Goal: Entertainment & Leisure: Consume media (video, audio)

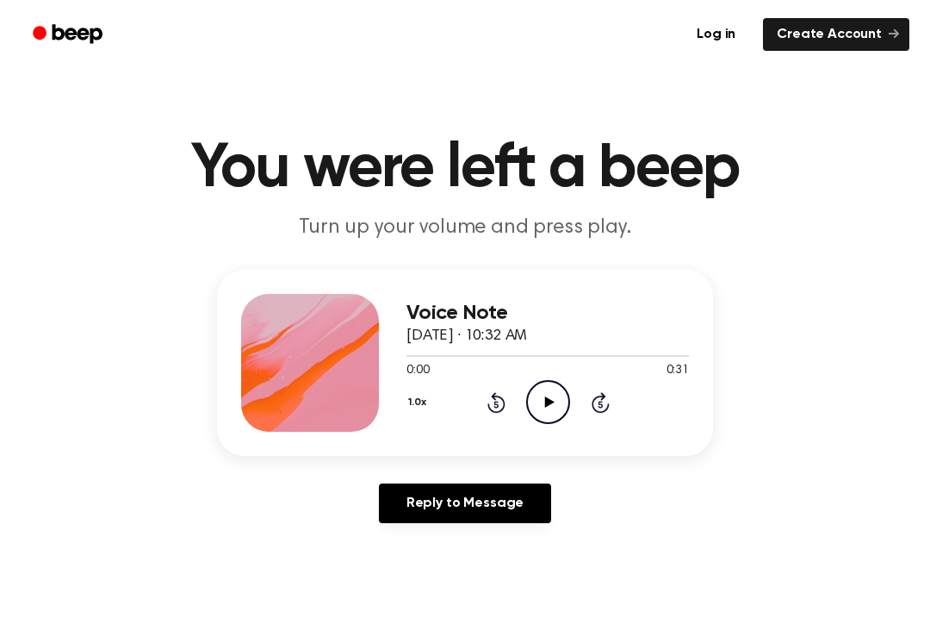
click at [563, 401] on icon "Play Audio" at bounding box center [548, 402] width 44 height 44
click at [568, 401] on circle at bounding box center [548, 402] width 42 height 42
click at [562, 401] on icon "Play Audio" at bounding box center [548, 402] width 44 height 44
click at [567, 397] on icon "Pause Audio" at bounding box center [548, 402] width 44 height 44
click at [561, 394] on icon "Play Audio" at bounding box center [548, 402] width 44 height 44
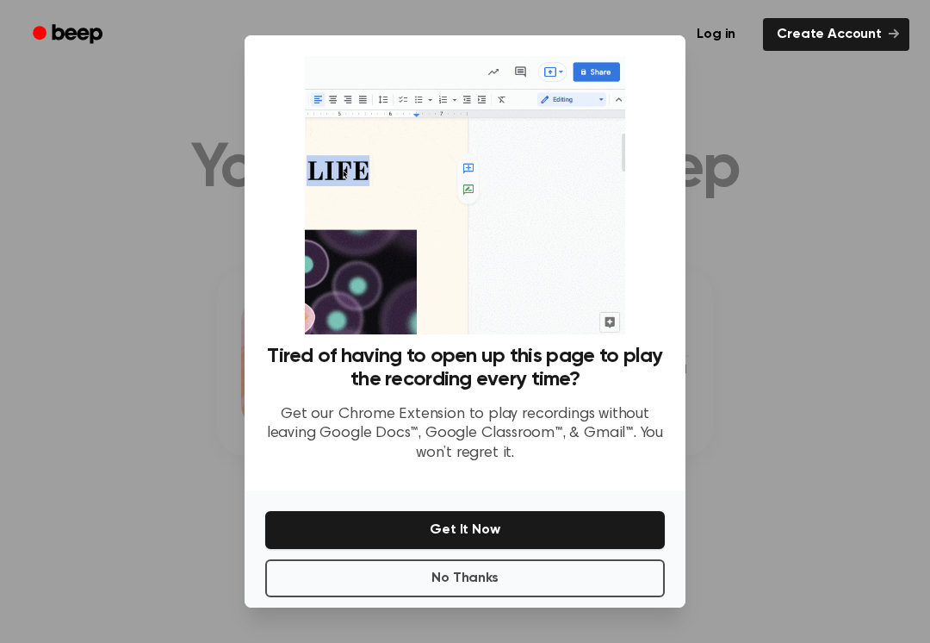
click at [713, 247] on div at bounding box center [465, 321] width 930 height 643
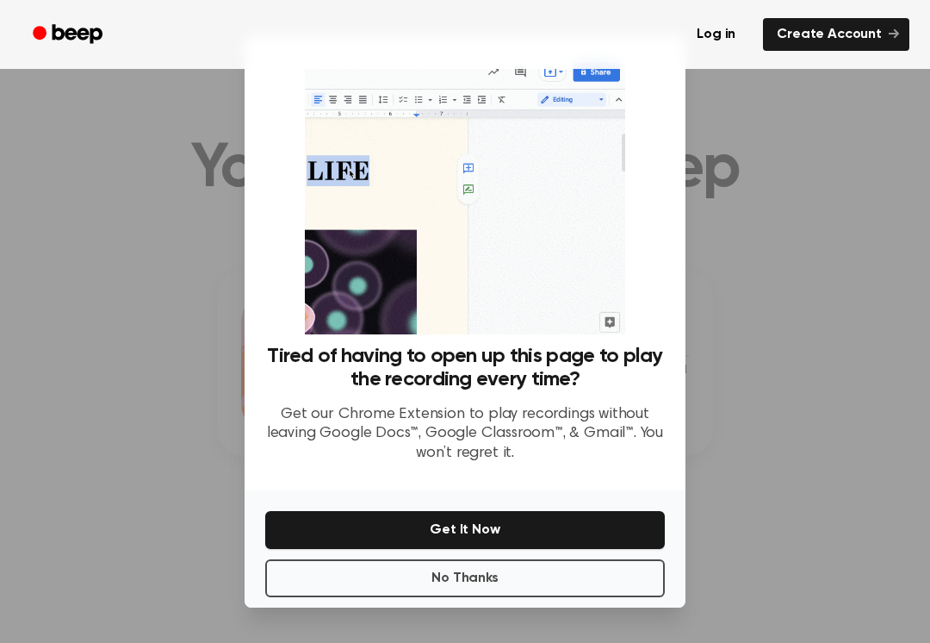
scroll to position [21, 0]
click at [75, 566] on div at bounding box center [465, 321] width 930 height 643
click at [759, 435] on div at bounding box center [465, 321] width 930 height 643
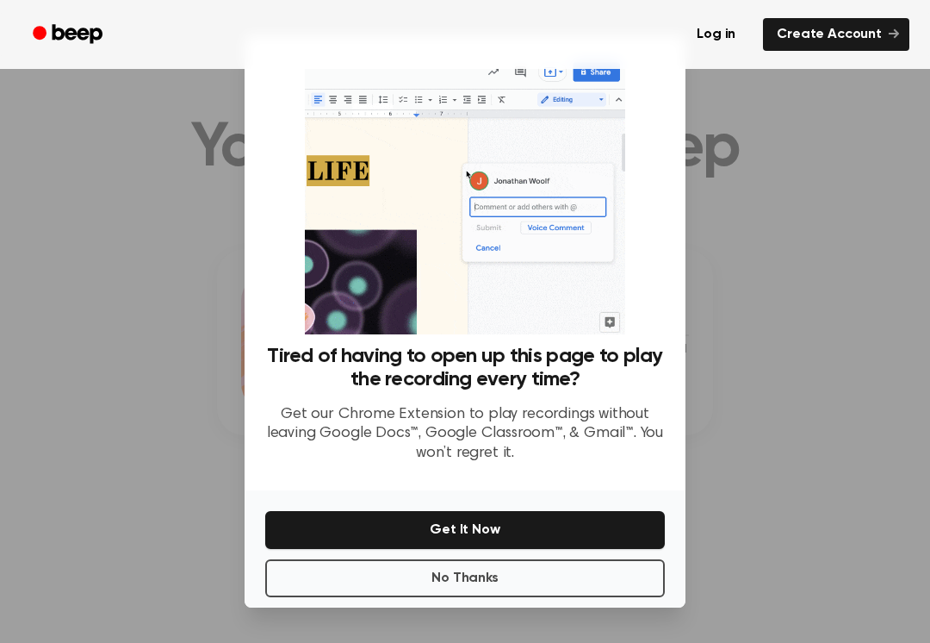
click at [544, 565] on button "No Thanks" at bounding box center [465, 578] width 400 height 38
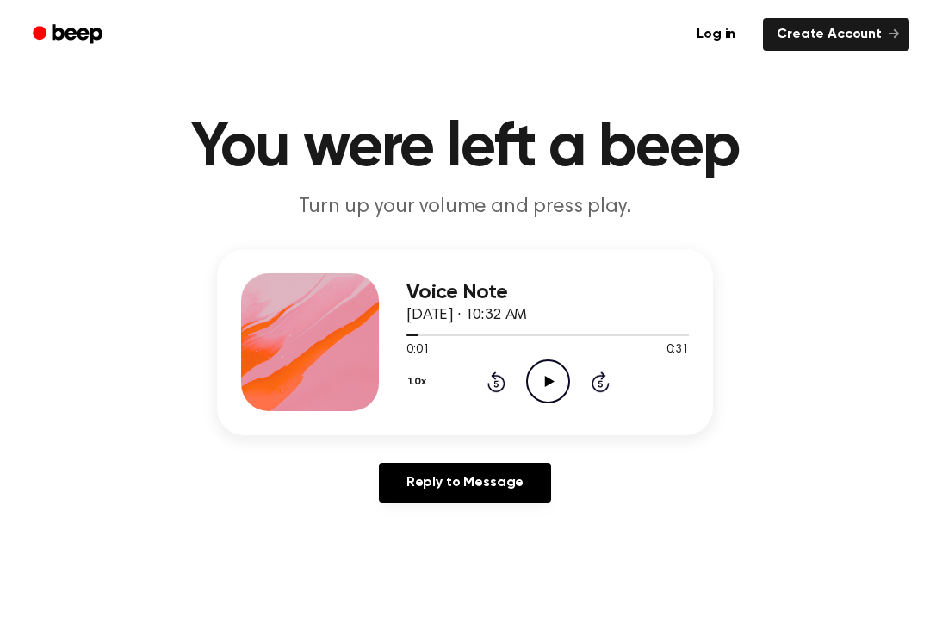
click at [554, 376] on icon "Play Audio" at bounding box center [548, 381] width 44 height 44
click at [562, 376] on icon "Pause Audio" at bounding box center [548, 381] width 44 height 44
click at [554, 370] on icon "Play Audio" at bounding box center [548, 381] width 44 height 44
click at [504, 389] on icon "Rewind 5 seconds" at bounding box center [496, 381] width 19 height 22
click at [503, 388] on icon at bounding box center [497, 381] width 18 height 21
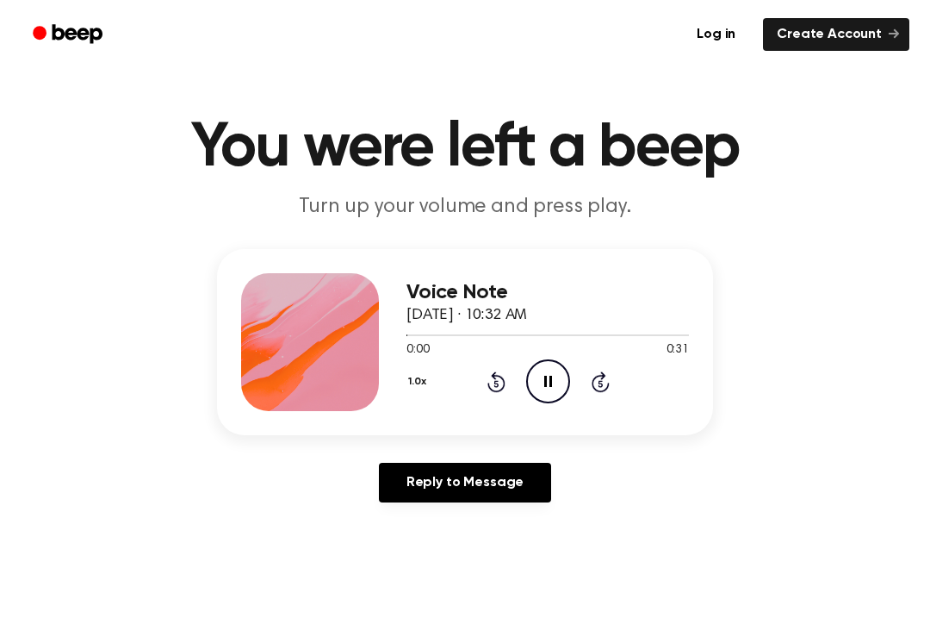
click at [500, 378] on icon at bounding box center [497, 381] width 18 height 21
click at [559, 381] on icon "Pause Audio" at bounding box center [548, 381] width 44 height 44
click at [503, 374] on icon "Rewind 5 seconds" at bounding box center [496, 381] width 19 height 22
click at [550, 370] on icon "Play Audio" at bounding box center [548, 381] width 44 height 44
click at [502, 382] on icon "Rewind 5 seconds" at bounding box center [496, 381] width 19 height 22
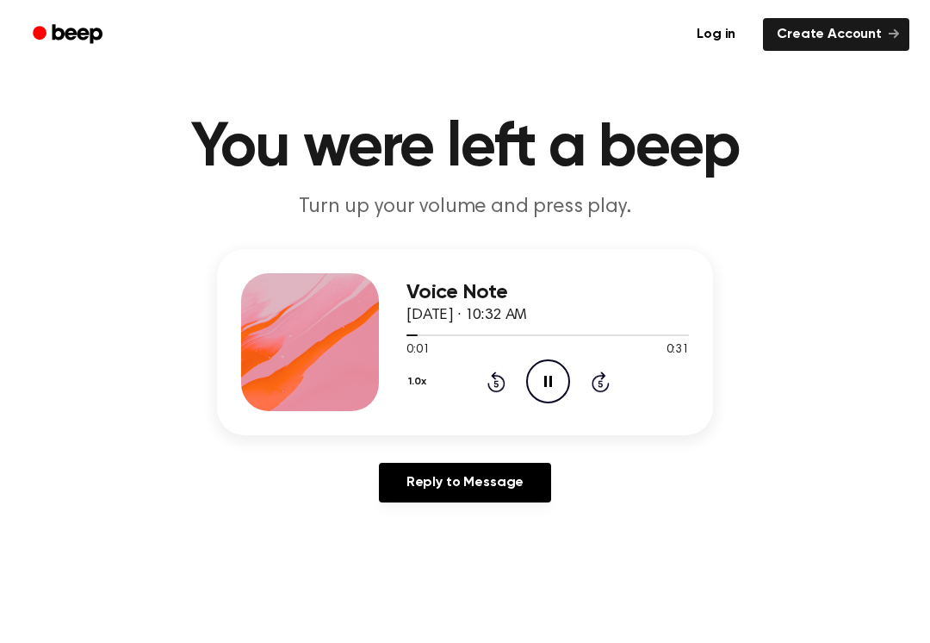
click at [499, 378] on icon "Rewind 5 seconds" at bounding box center [496, 381] width 19 height 22
click at [501, 377] on icon at bounding box center [497, 381] width 18 height 21
click at [501, 379] on icon at bounding box center [497, 381] width 18 height 21
click at [496, 384] on icon "Rewind 5 seconds" at bounding box center [496, 381] width 19 height 22
click at [496, 381] on icon at bounding box center [496, 383] width 4 height 7
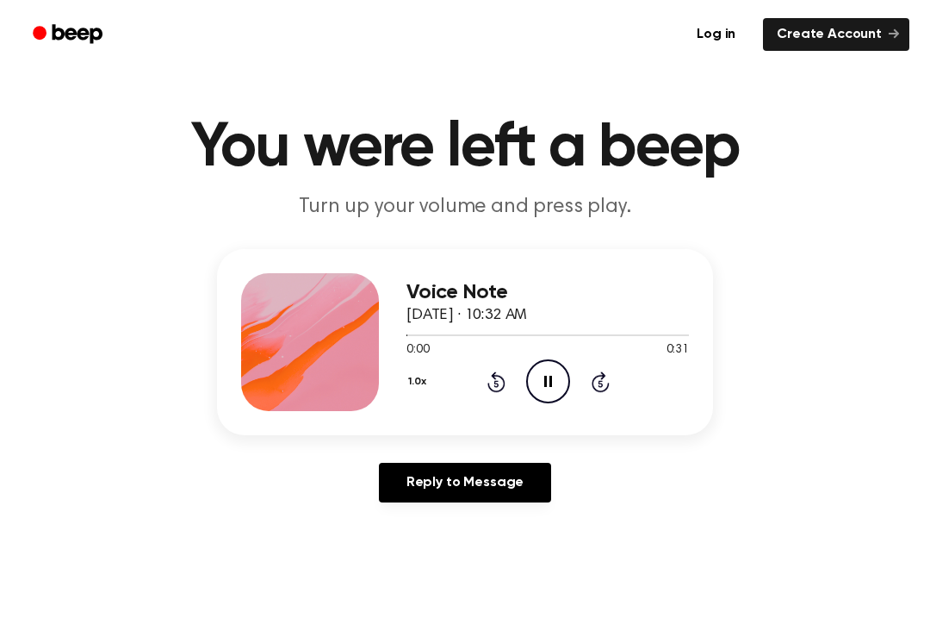
click at [495, 380] on icon at bounding box center [497, 381] width 18 height 21
click at [500, 377] on icon at bounding box center [497, 381] width 18 height 21
click at [500, 381] on icon "Rewind 5 seconds" at bounding box center [496, 381] width 19 height 22
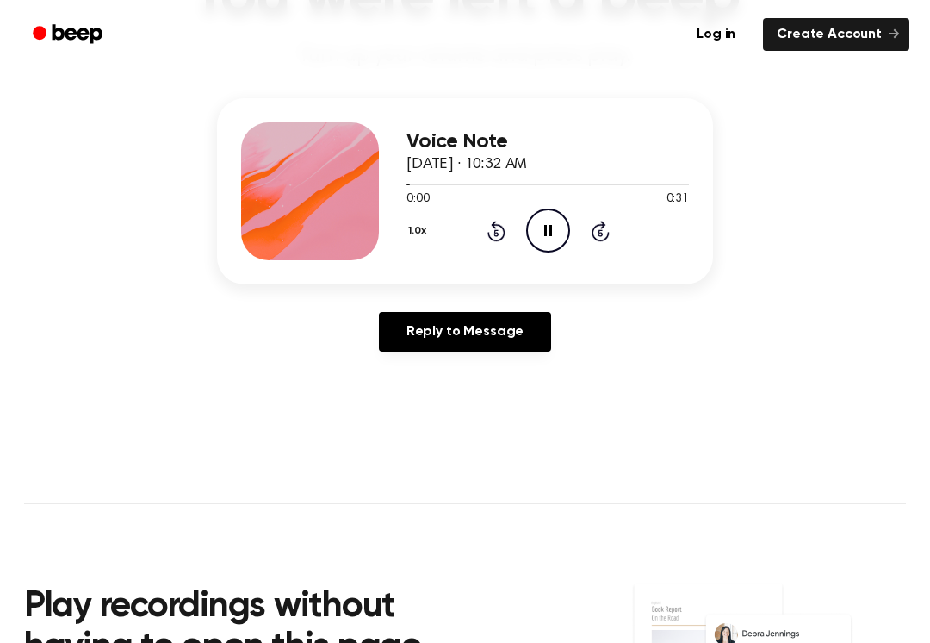
scroll to position [183, 0]
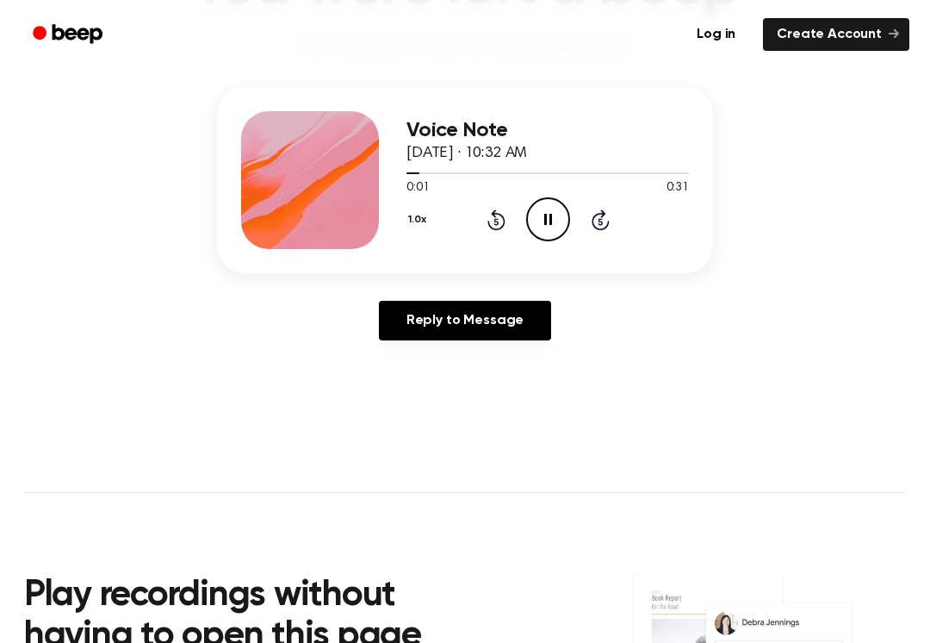
click at [498, 223] on icon at bounding box center [496, 221] width 4 height 7
click at [498, 230] on icon at bounding box center [497, 219] width 18 height 21
click at [502, 221] on icon "Rewind 5 seconds" at bounding box center [496, 219] width 19 height 22
click at [495, 221] on icon at bounding box center [496, 221] width 4 height 7
click at [499, 216] on icon "Rewind 5 seconds" at bounding box center [496, 219] width 19 height 22
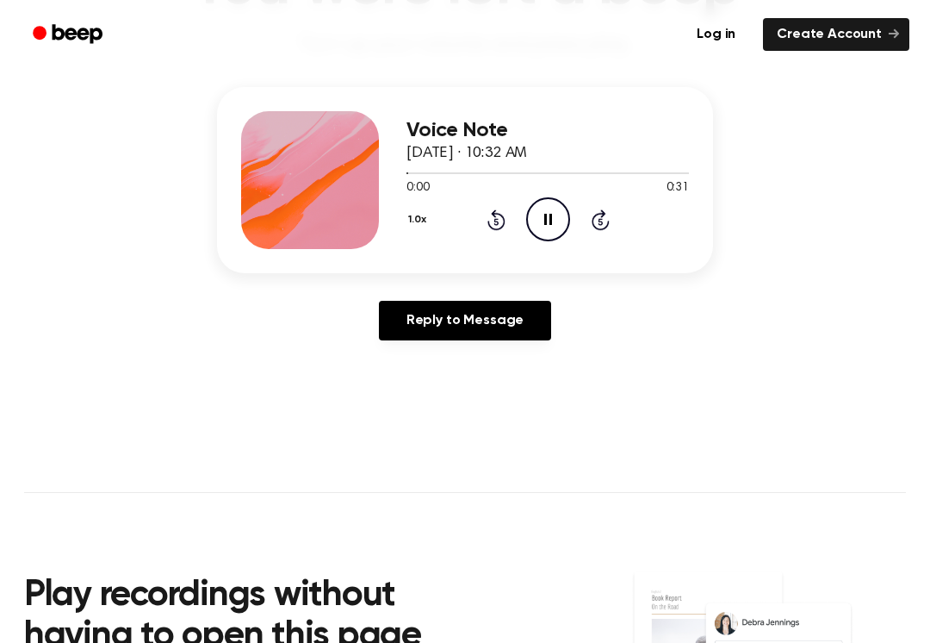
click at [494, 229] on icon at bounding box center [497, 219] width 18 height 21
click at [519, 227] on div "1.0x Rewind 5 seconds Pause Audio Skip 5 seconds" at bounding box center [548, 219] width 283 height 44
click at [504, 221] on icon at bounding box center [497, 219] width 18 height 21
click at [560, 214] on icon "Pause Audio" at bounding box center [548, 219] width 44 height 44
click at [577, 221] on div "1.0x Rewind 5 seconds Play Audio Skip 5 seconds" at bounding box center [548, 219] width 283 height 44
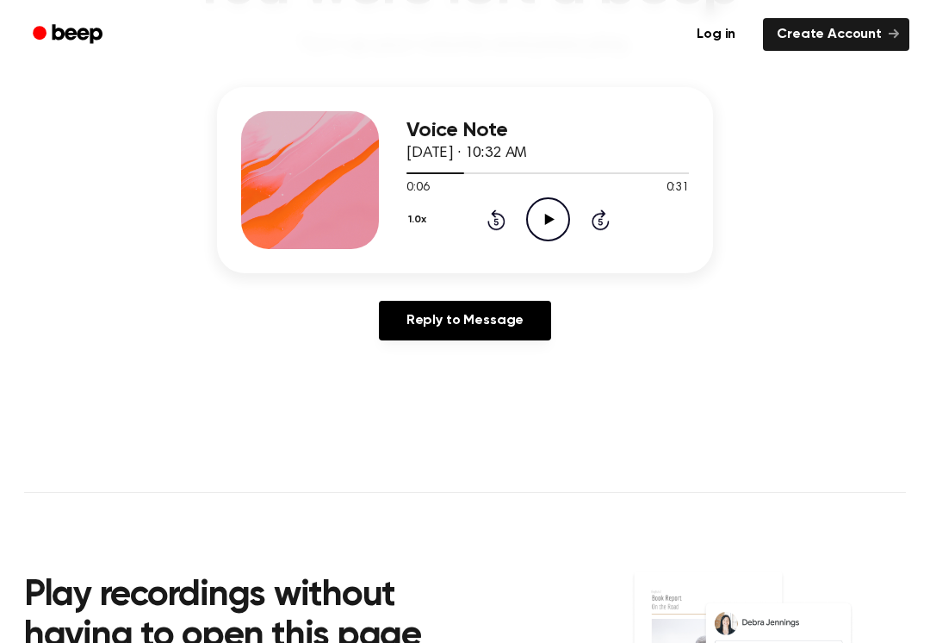
click at [558, 227] on icon "Play Audio" at bounding box center [548, 219] width 44 height 44
click at [562, 214] on icon "Pause Audio" at bounding box center [548, 219] width 44 height 44
click at [566, 208] on circle at bounding box center [548, 219] width 42 height 42
click at [499, 220] on icon "Rewind 5 seconds" at bounding box center [496, 219] width 19 height 22
click at [498, 220] on icon at bounding box center [496, 221] width 4 height 7
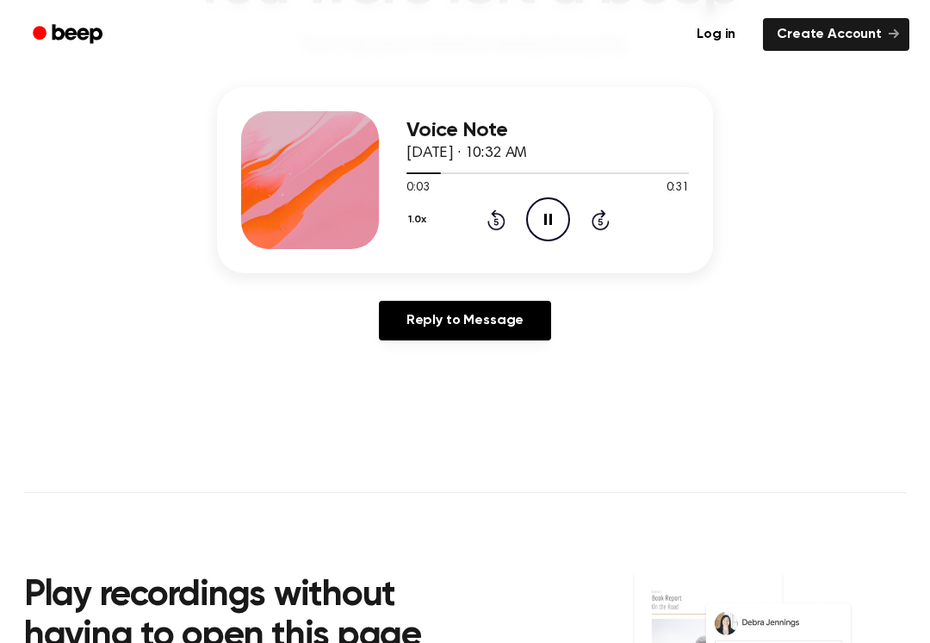
click at [500, 219] on icon "Rewind 5 seconds" at bounding box center [496, 219] width 19 height 22
click at [520, 214] on div "1.0x Rewind 5 seconds Play Audio Skip 5 seconds" at bounding box center [548, 219] width 283 height 44
click at [565, 219] on icon "Play Audio" at bounding box center [548, 219] width 44 height 44
click at [562, 234] on circle at bounding box center [548, 219] width 42 height 42
click at [569, 218] on circle at bounding box center [548, 219] width 42 height 42
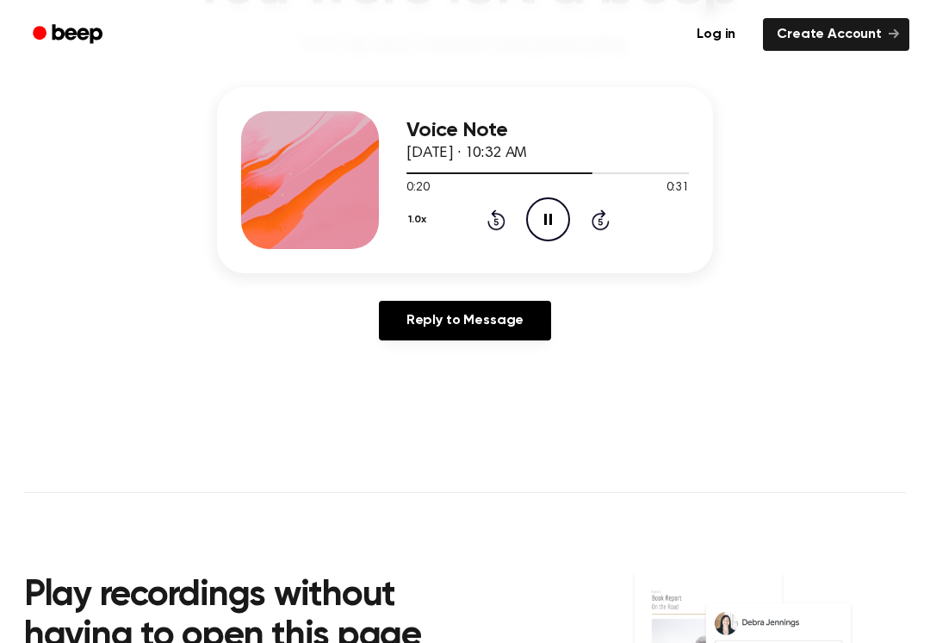
scroll to position [183, 0]
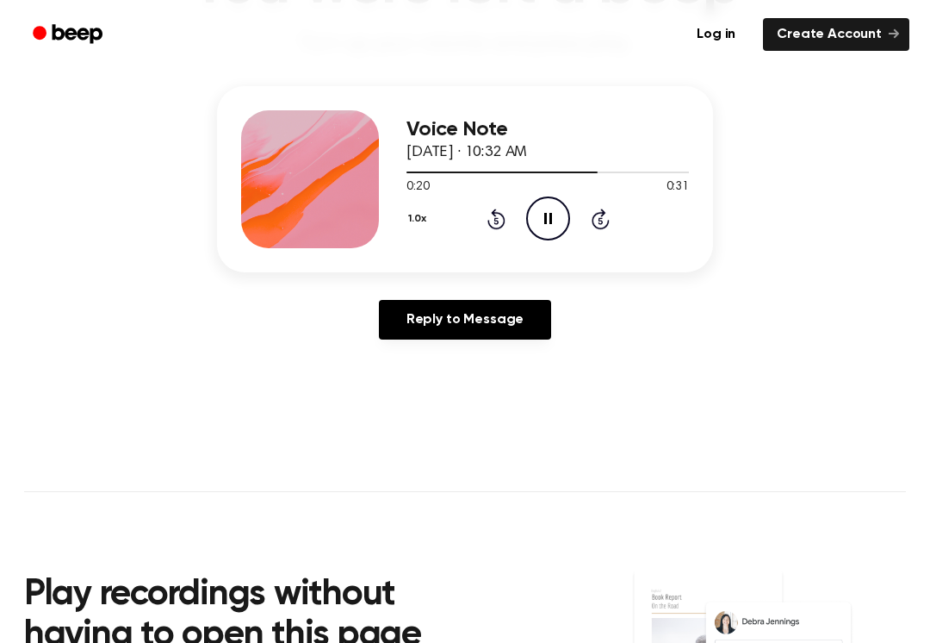
click at [566, 223] on icon "Pause Audio" at bounding box center [548, 218] width 44 height 44
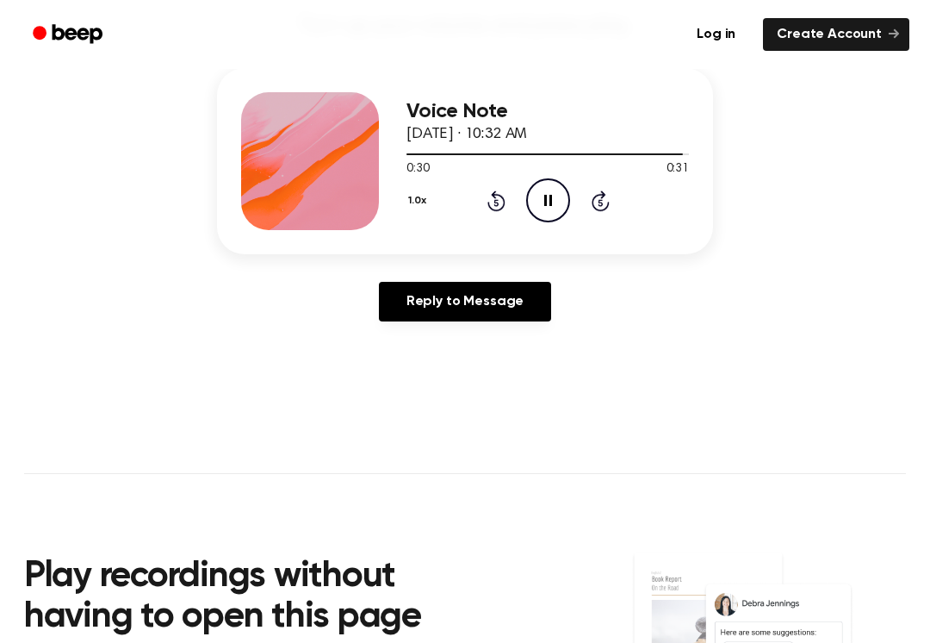
scroll to position [202, 0]
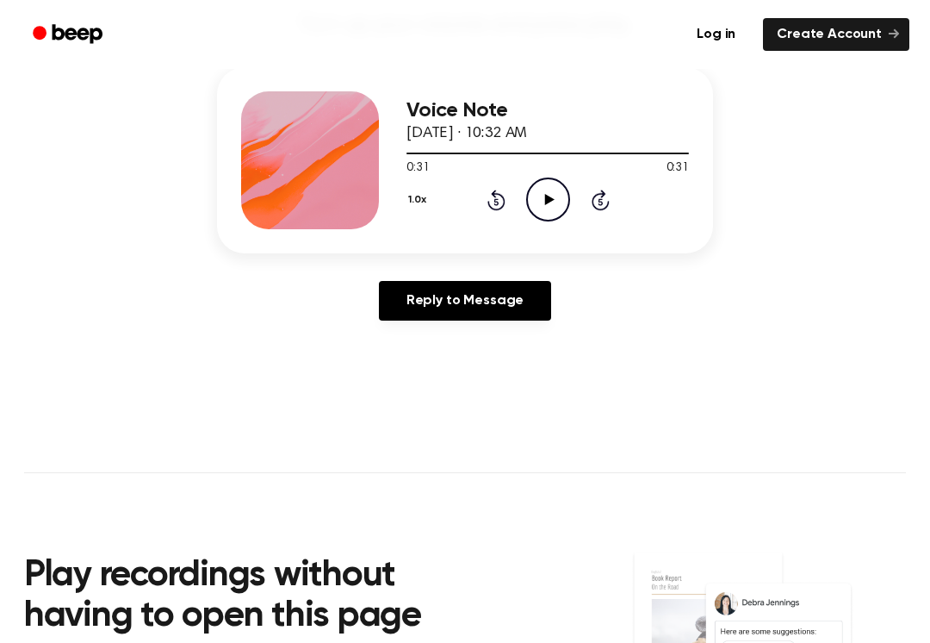
click at [531, 209] on icon "Play Audio" at bounding box center [548, 199] width 44 height 44
click at [493, 208] on icon at bounding box center [497, 199] width 18 height 21
click at [498, 200] on icon at bounding box center [496, 201] width 4 height 7
click at [509, 189] on div "1.0x Rewind 5 seconds Pause Audio Skip 5 seconds" at bounding box center [548, 199] width 283 height 44
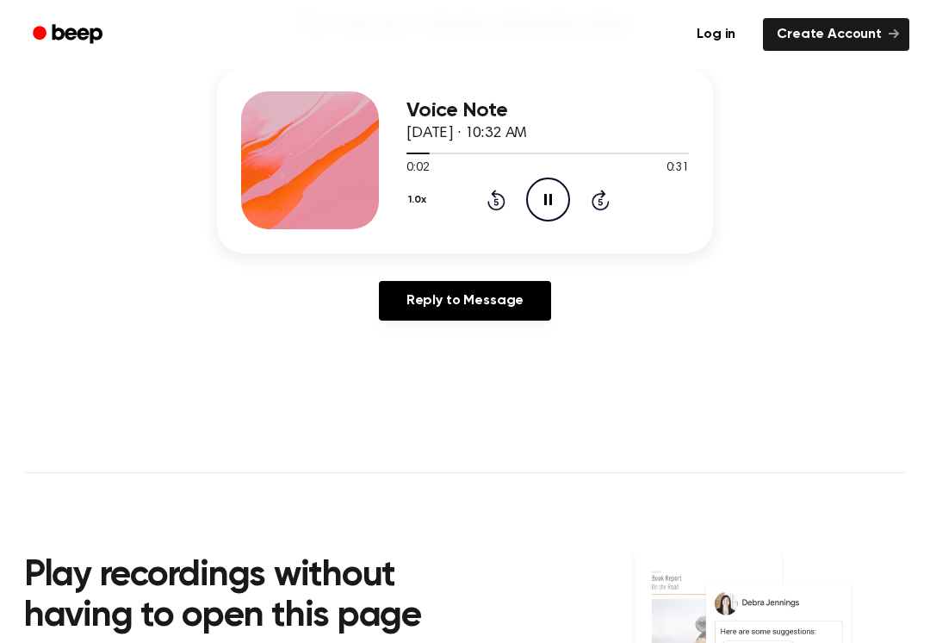
click at [495, 202] on icon at bounding box center [496, 201] width 4 height 7
click at [489, 204] on icon at bounding box center [497, 199] width 18 height 21
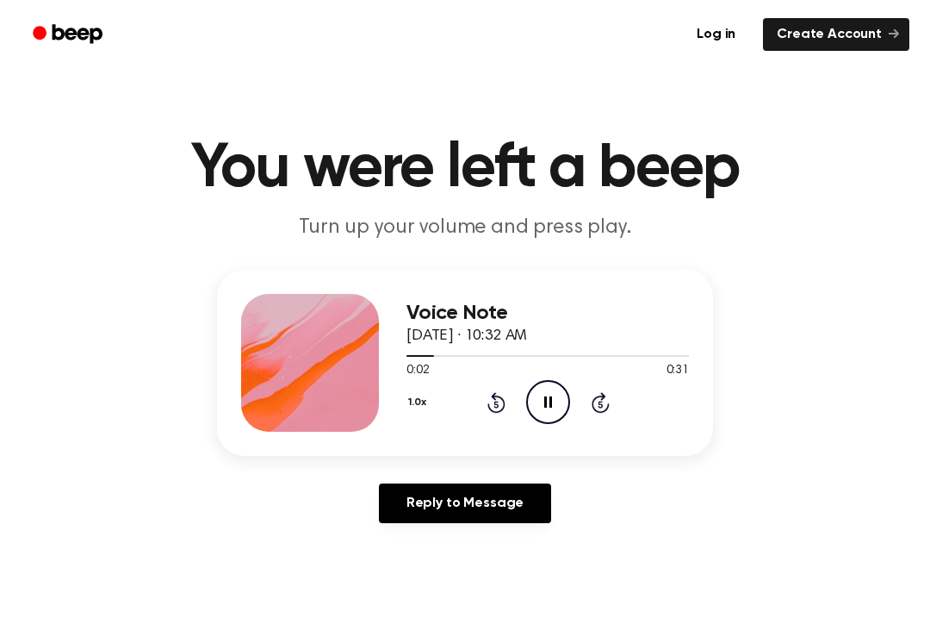
click at [484, 380] on div "1.0x Rewind 5 seconds Pause Audio Skip 5 seconds" at bounding box center [548, 402] width 283 height 44
click at [484, 379] on div "0:02 0:31" at bounding box center [548, 371] width 283 height 18
click at [496, 404] on icon at bounding box center [496, 404] width 4 height 7
click at [499, 406] on icon "Rewind 5 seconds" at bounding box center [496, 402] width 19 height 22
click at [495, 408] on icon "Rewind 5 seconds" at bounding box center [496, 402] width 19 height 22
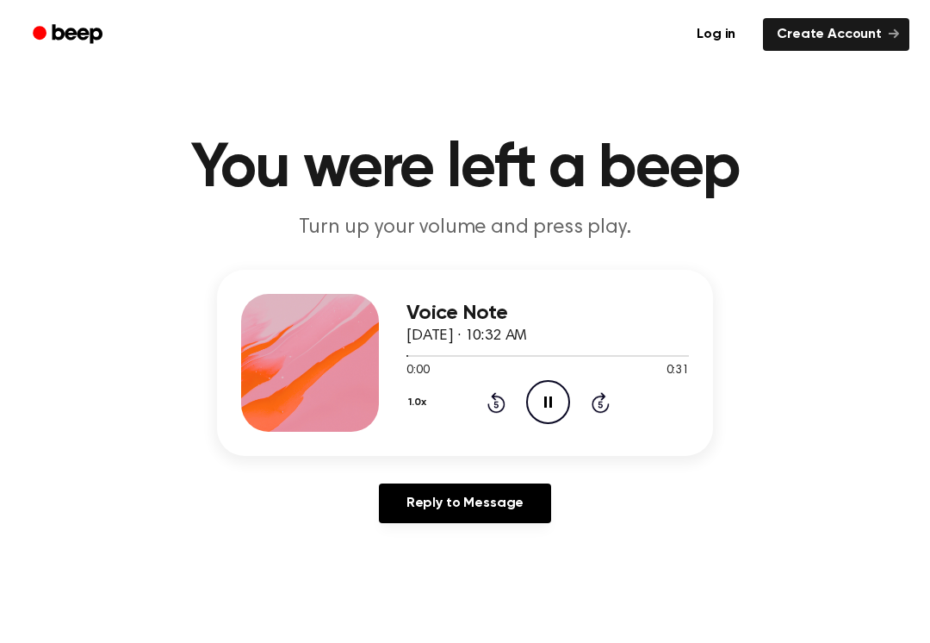
click at [494, 408] on icon "Rewind 5 seconds" at bounding box center [496, 402] width 19 height 22
click at [503, 407] on icon at bounding box center [497, 402] width 18 height 21
click at [501, 395] on icon "Rewind 5 seconds" at bounding box center [496, 402] width 19 height 22
click at [502, 395] on icon "Rewind 5 seconds" at bounding box center [496, 402] width 19 height 22
click at [507, 402] on div "1.0x Rewind 5 seconds Pause Audio Skip 5 seconds" at bounding box center [548, 402] width 283 height 44
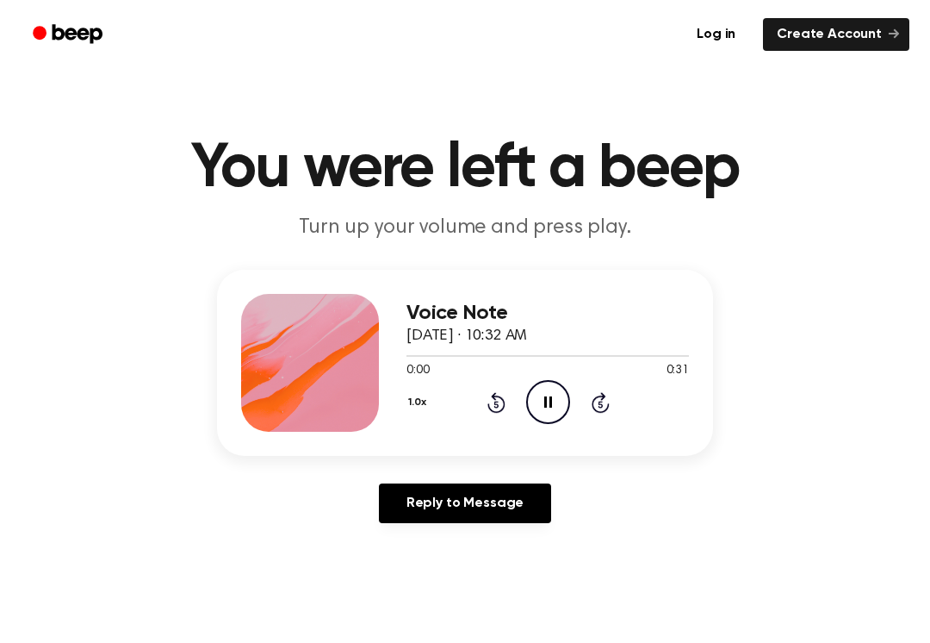
click at [500, 406] on icon "Rewind 5 seconds" at bounding box center [496, 402] width 19 height 22
click at [503, 410] on icon at bounding box center [497, 402] width 18 height 21
click at [494, 395] on icon at bounding box center [497, 402] width 18 height 21
click at [505, 407] on icon at bounding box center [497, 402] width 18 height 21
click at [504, 401] on icon at bounding box center [497, 402] width 18 height 21
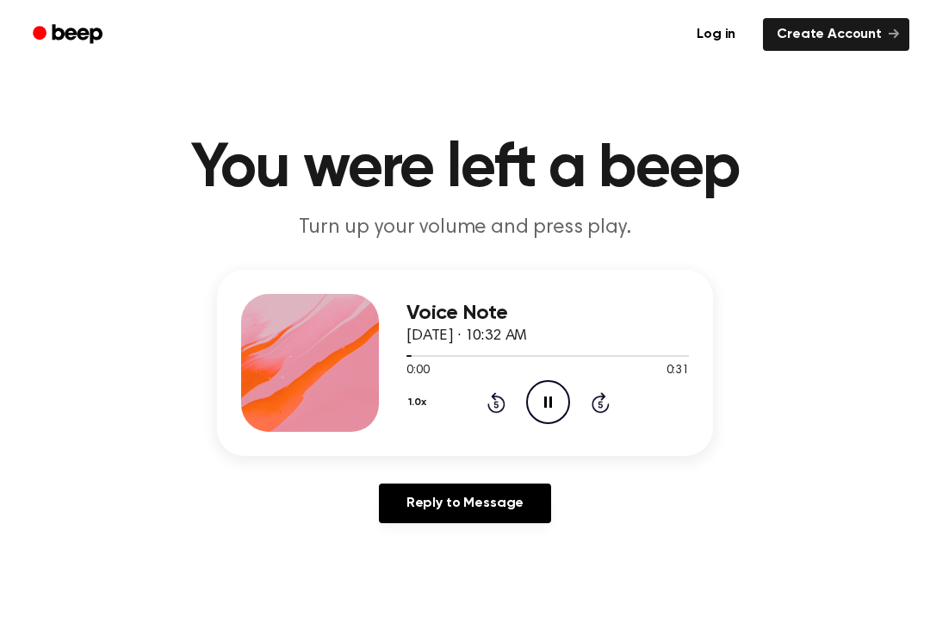
click at [504, 396] on icon "Rewind 5 seconds" at bounding box center [496, 402] width 19 height 22
click at [504, 403] on icon at bounding box center [497, 402] width 18 height 21
click at [495, 399] on icon at bounding box center [497, 402] width 18 height 21
click at [734, 548] on main "You were left a beep Turn up your volume and press play. Voice Note [DATE] · 10…" at bounding box center [465, 531] width 930 height 1062
click at [492, 401] on icon "Rewind 5 seconds" at bounding box center [496, 402] width 19 height 22
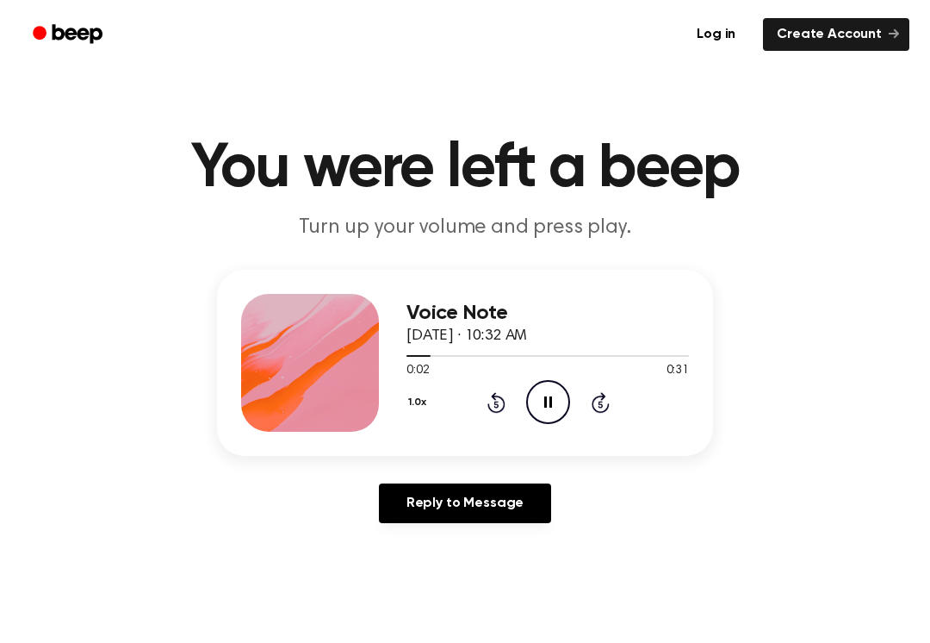
click at [505, 393] on icon "Rewind 5 seconds" at bounding box center [496, 402] width 19 height 22
click at [504, 400] on icon at bounding box center [497, 402] width 18 height 21
click at [499, 402] on icon "Rewind 5 seconds" at bounding box center [496, 402] width 19 height 22
click at [500, 404] on icon "Rewind 5 seconds" at bounding box center [496, 402] width 19 height 22
click at [526, 413] on icon "Play Audio" at bounding box center [548, 402] width 44 height 44
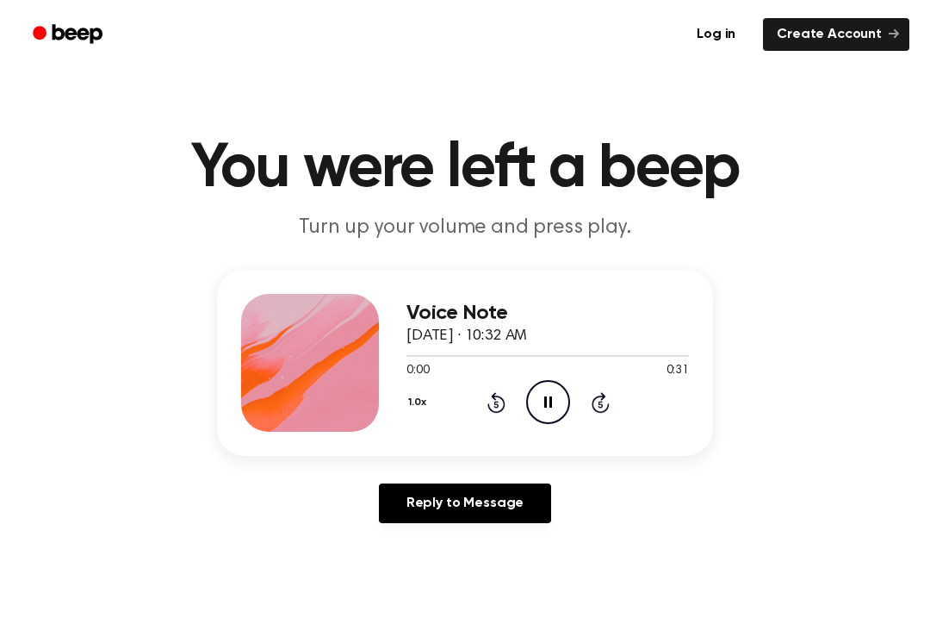
click at [565, 432] on div "Voice Note [DATE] · 10:32 AM 0:00 0:31 Your browser does not support the [objec…" at bounding box center [465, 363] width 496 height 186
click at [550, 391] on icon "Pause Audio" at bounding box center [548, 402] width 44 height 44
click at [561, 401] on icon "Play Audio" at bounding box center [548, 402] width 44 height 44
click at [534, 389] on icon "Pause Audio" at bounding box center [548, 402] width 44 height 44
click at [544, 378] on div "0:01 0:31" at bounding box center [548, 371] width 283 height 18
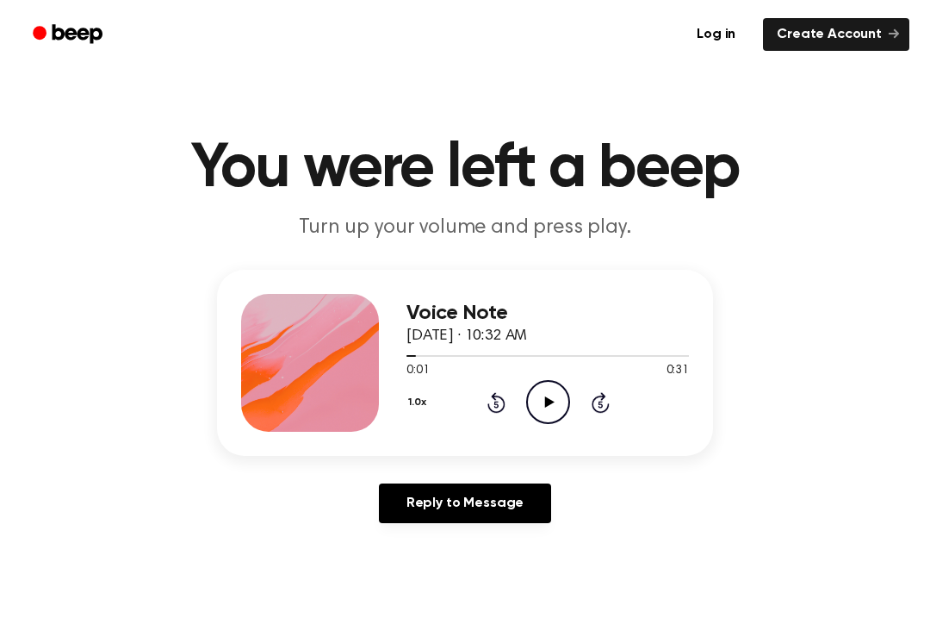
click at [565, 385] on icon "Play Audio" at bounding box center [548, 402] width 44 height 44
click at [558, 387] on icon "Play Audio" at bounding box center [548, 402] width 44 height 44
